Goal: Transaction & Acquisition: Download file/media

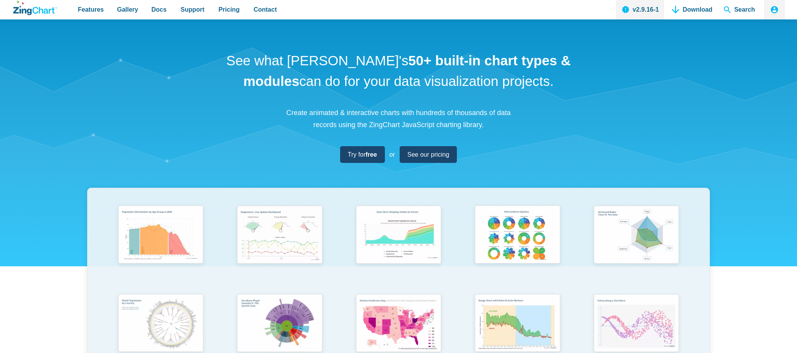
scroll to position [843, 0]
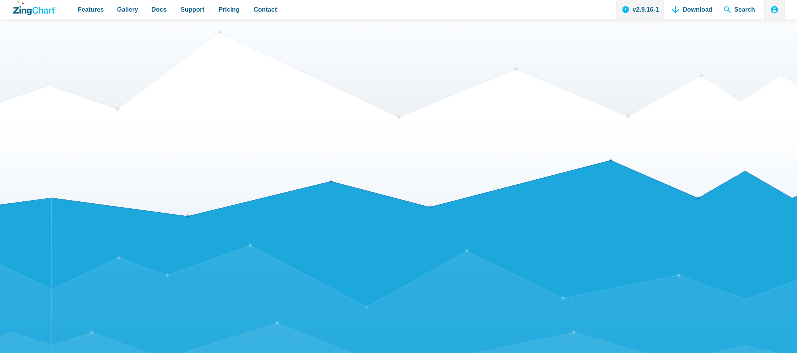
click at [749, 202] on section "Create a ZingChart using a simple to understand JSON configuration Basics Mixed…" at bounding box center [398, 135] width 797 height 369
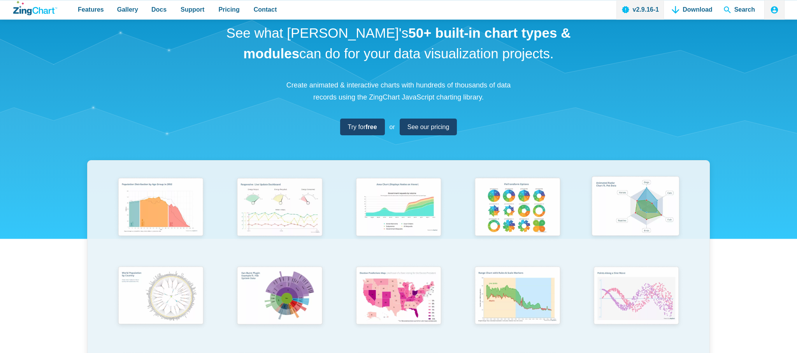
scroll to position [44, 0]
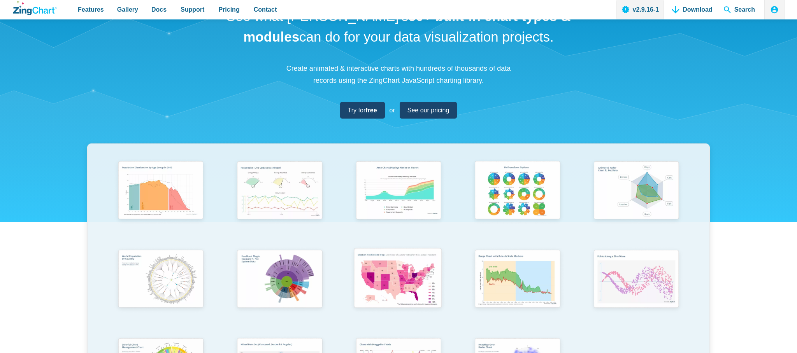
click at [381, 282] on img "App Content" at bounding box center [398, 279] width 98 height 70
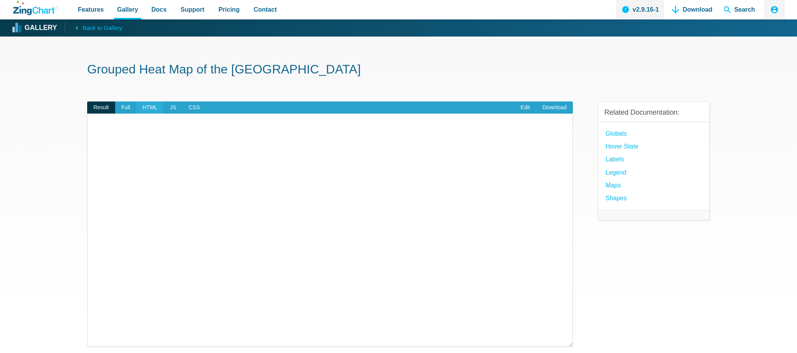
click at [143, 107] on span "HTML" at bounding box center [149, 108] width 27 height 12
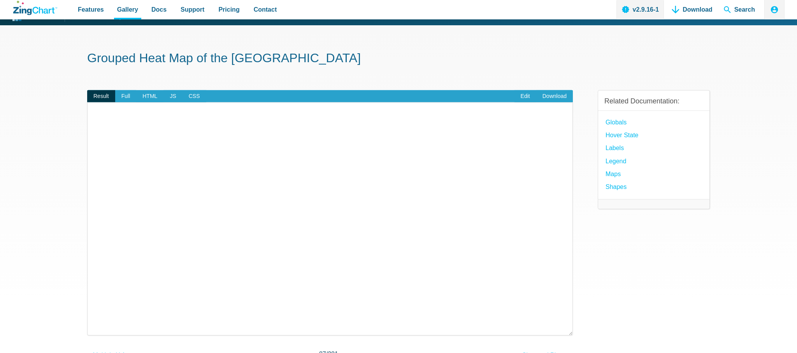
scroll to position [83, 0]
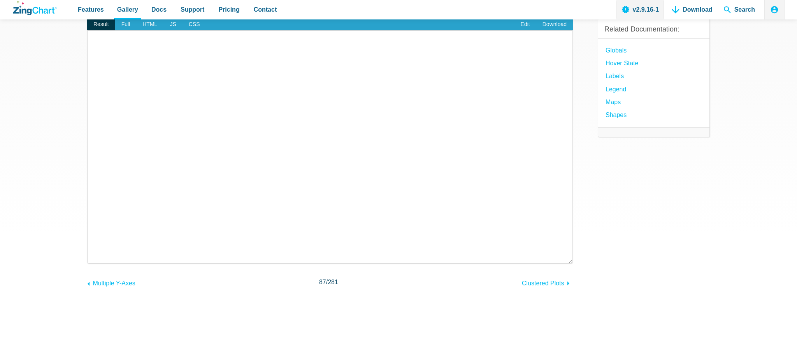
click at [40, 109] on section "Grouped Heat Map of the US Result Full HTML JS CSS Edit Download ​ Powered by Z…" at bounding box center [398, 153] width 797 height 400
click at [65, 62] on section "Grouped Heat Map of the [GEOGRAPHIC_DATA] Result Full HTML JS CSS Edit Download…" at bounding box center [398, 153] width 797 height 400
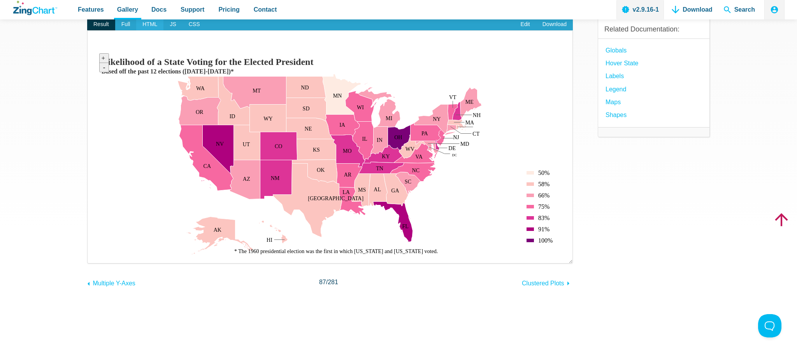
click at [149, 23] on span "HTML" at bounding box center [149, 24] width 27 height 12
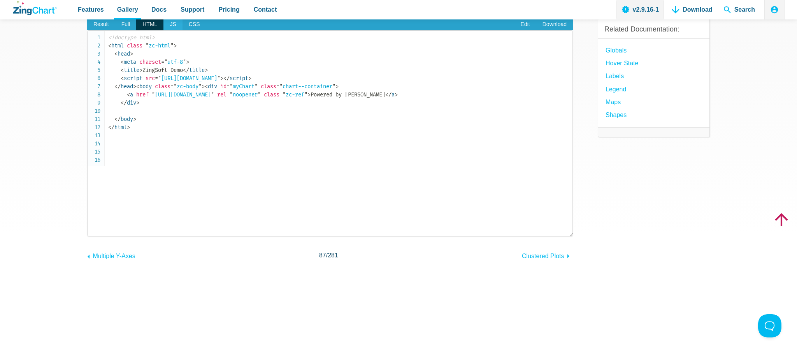
click at [172, 24] on span "JS" at bounding box center [172, 24] width 19 height 12
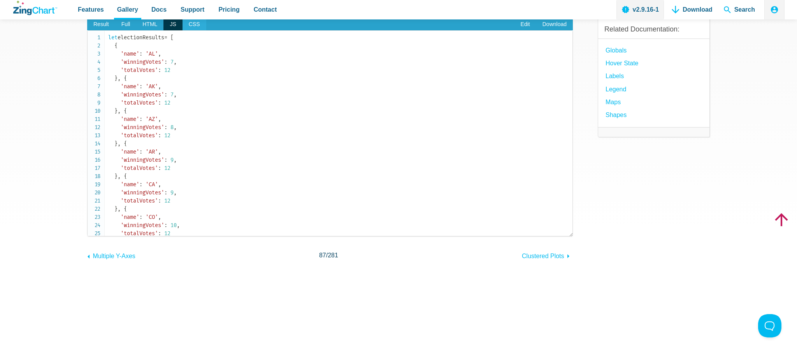
click at [190, 23] on span "CSS" at bounding box center [194, 24] width 24 height 12
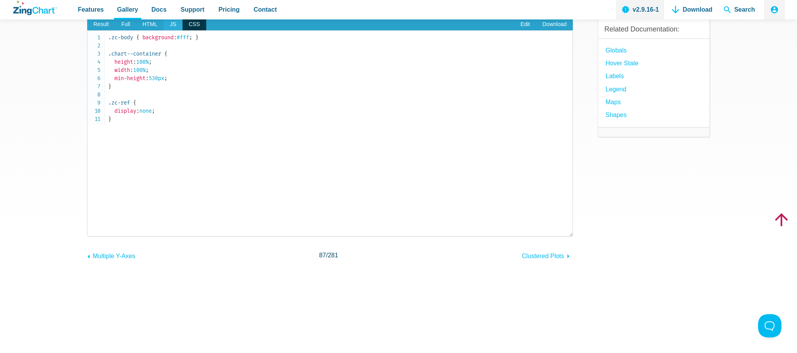
click at [173, 26] on span "JS" at bounding box center [172, 24] width 19 height 12
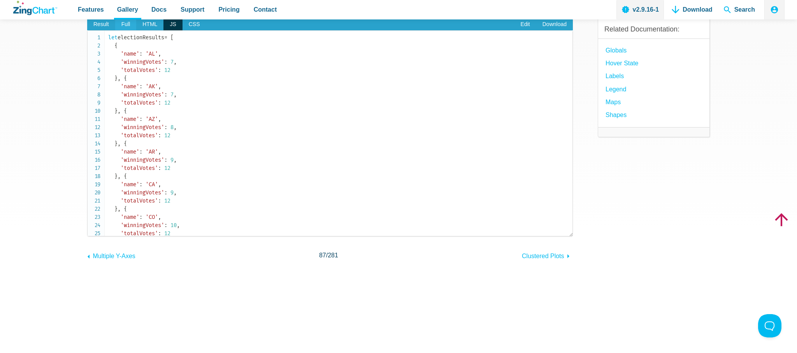
click at [121, 24] on span "Full" at bounding box center [125, 24] width 21 height 12
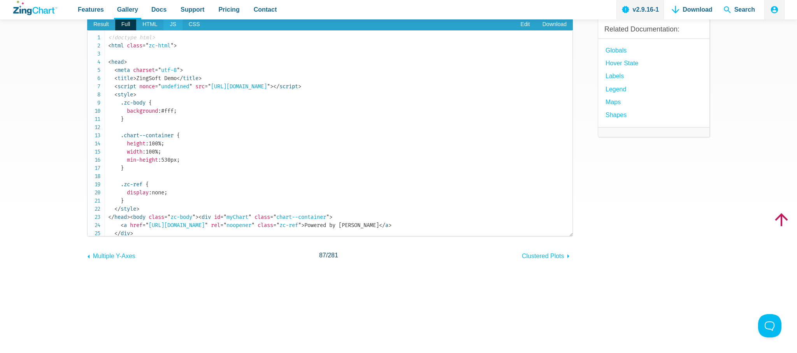
click at [175, 23] on span "JS" at bounding box center [172, 24] width 19 height 12
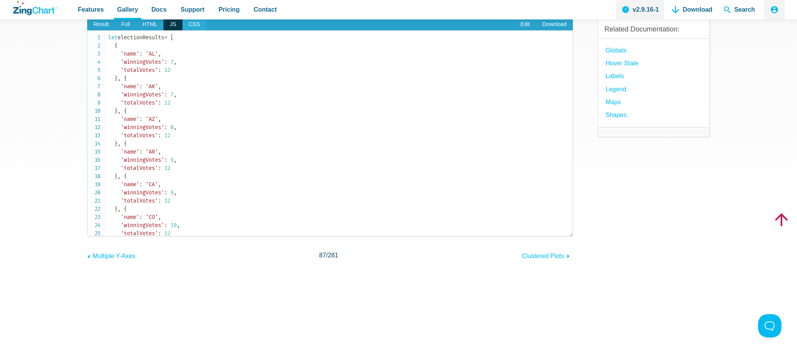
click at [197, 26] on span "CSS" at bounding box center [194, 24] width 24 height 12
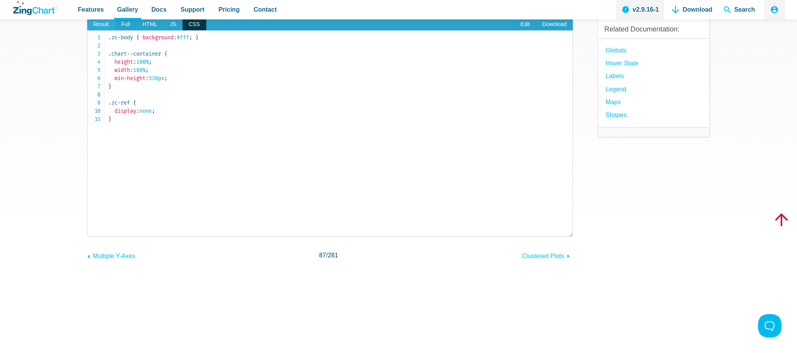
click at [100, 27] on span "Result" at bounding box center [101, 24] width 28 height 12
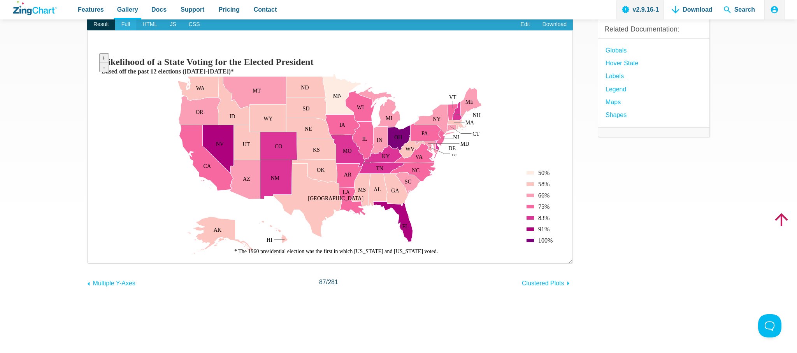
click at [124, 26] on span "Full" at bounding box center [125, 24] width 21 height 12
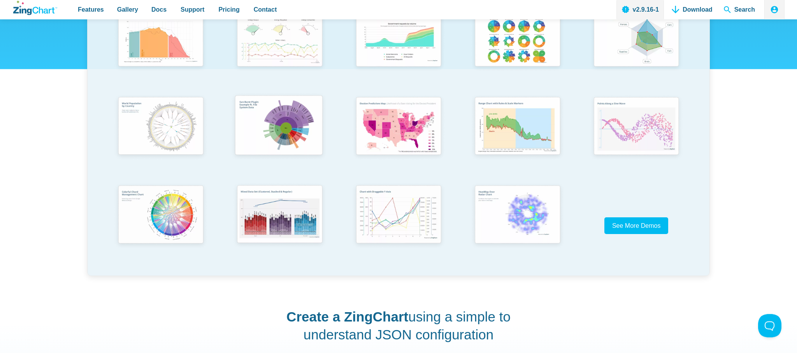
scroll to position [222, 0]
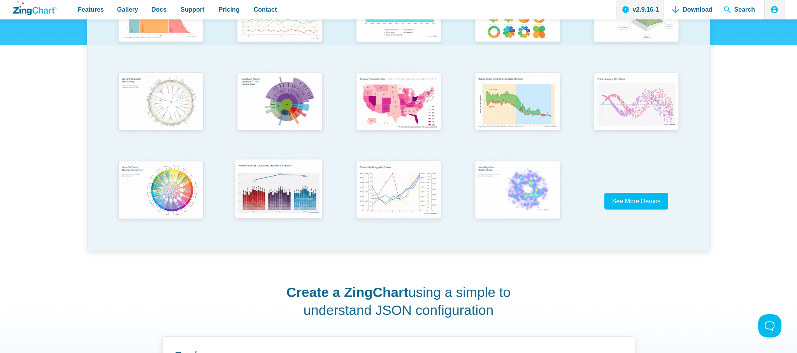
click at [303, 192] on img "App Content" at bounding box center [279, 190] width 98 height 70
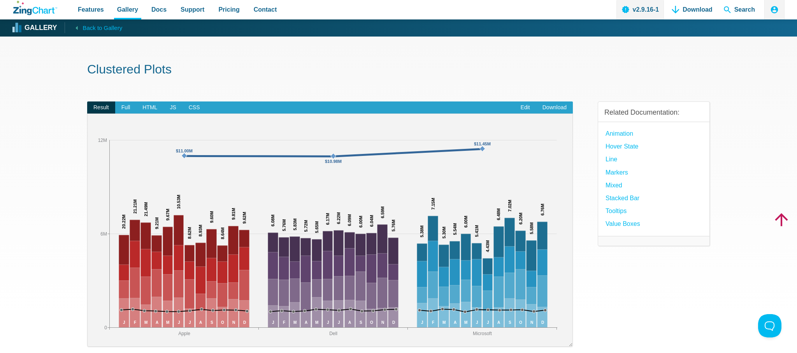
click at [36, 15] on div "Features Gallery Browse by Chart Type Browse by Features Browse by Use Case Doc…" at bounding box center [398, 9] width 772 height 19
click at [36, 11] on icon "ZingChart Logo. Click to return to the homepage" at bounding box center [35, 8] width 44 height 14
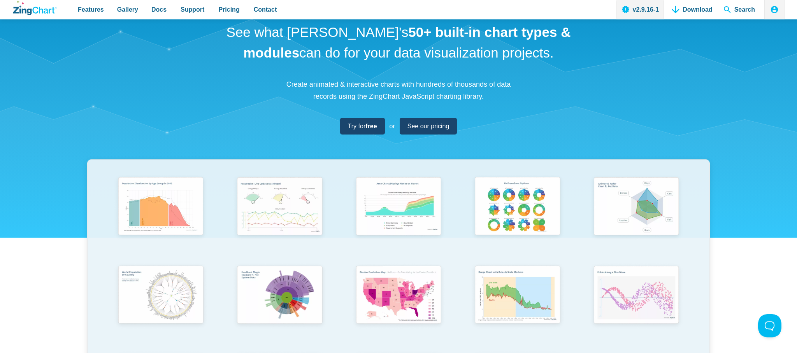
scroll to position [44, 0]
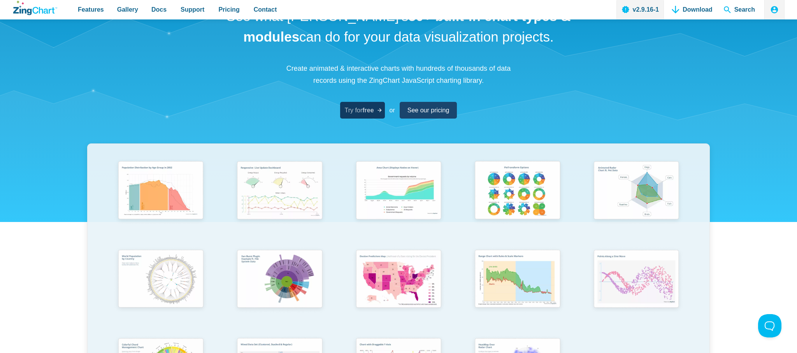
click at [361, 106] on span "Try for free" at bounding box center [359, 110] width 29 height 11
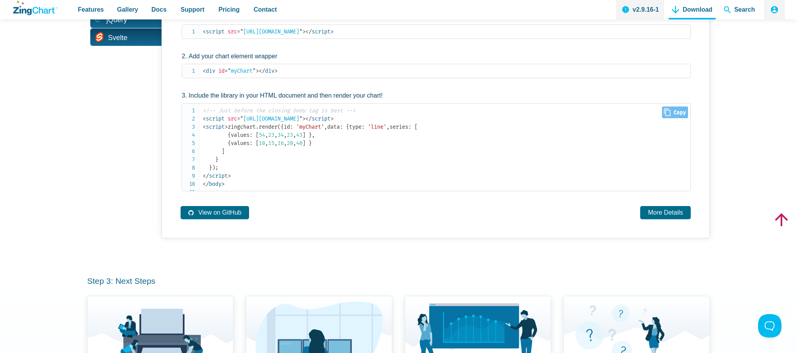
scroll to position [399, 0]
